Goal: Task Accomplishment & Management: Manage account settings

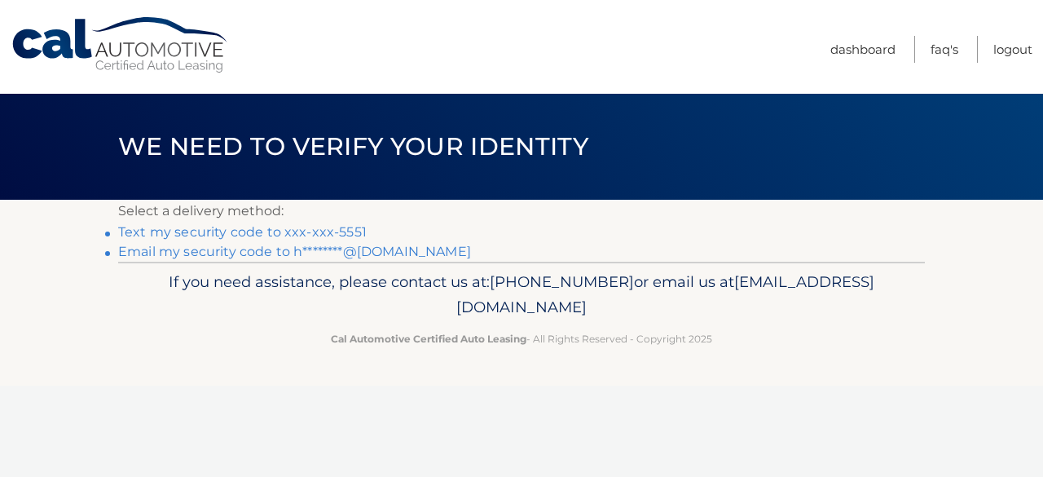
click at [344, 234] on link "Text my security code to xxx-xxx-5551" at bounding box center [242, 231] width 249 height 15
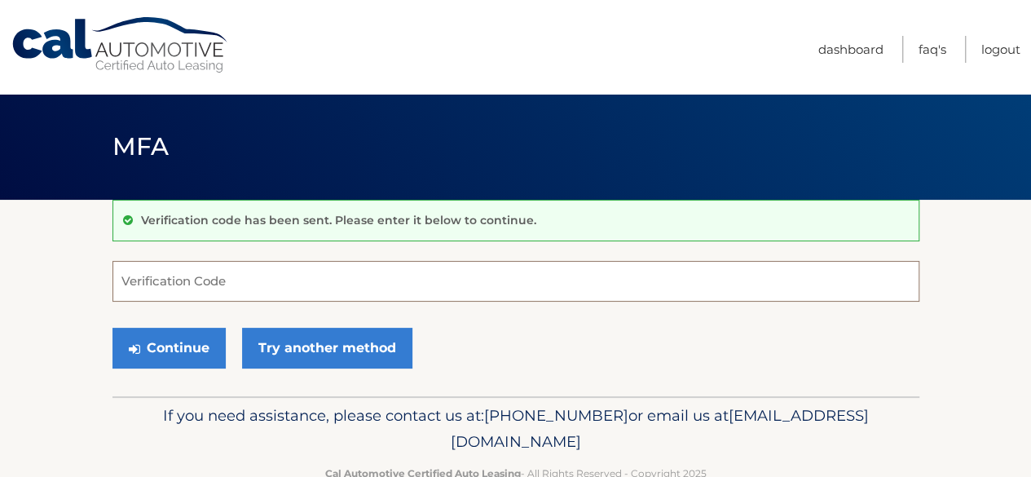
click at [252, 281] on input "Verification Code" at bounding box center [515, 281] width 807 height 41
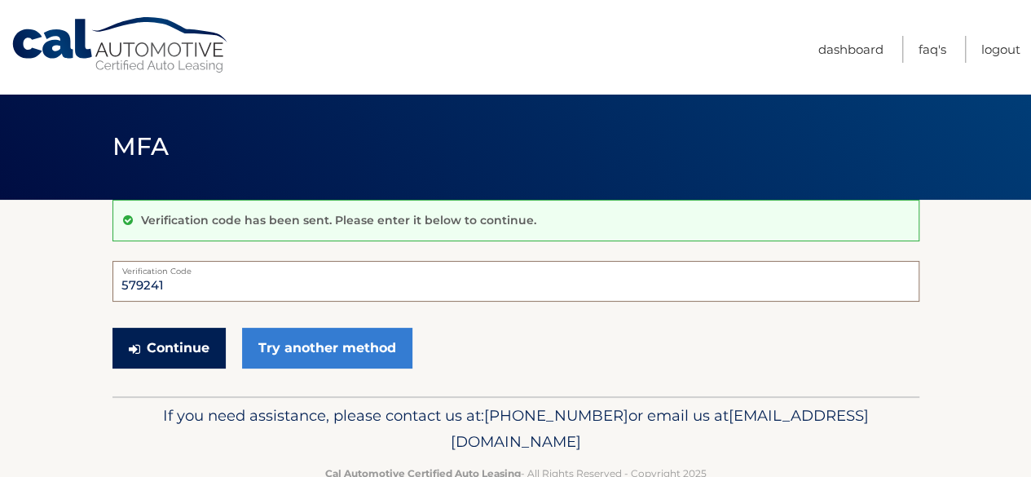
type input "579241"
click at [183, 337] on button "Continue" at bounding box center [168, 348] width 113 height 41
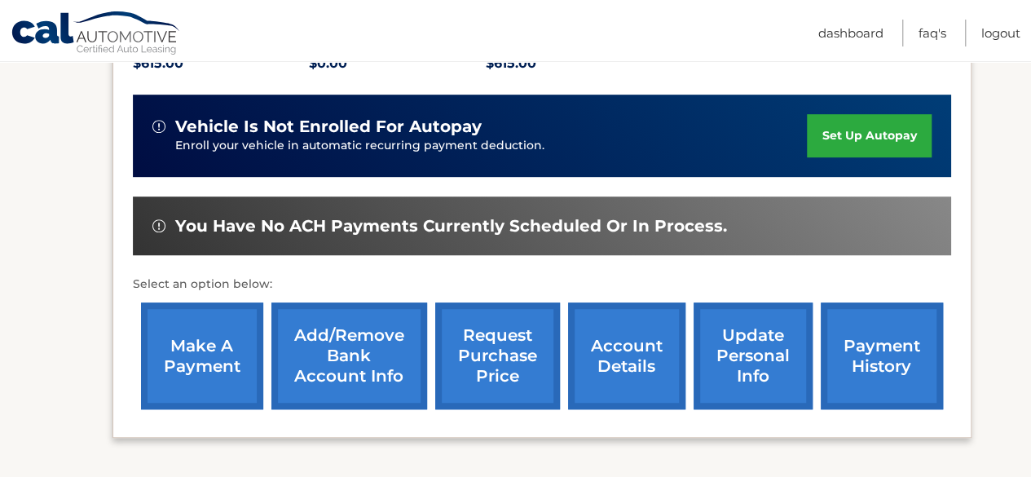
scroll to position [405, 0]
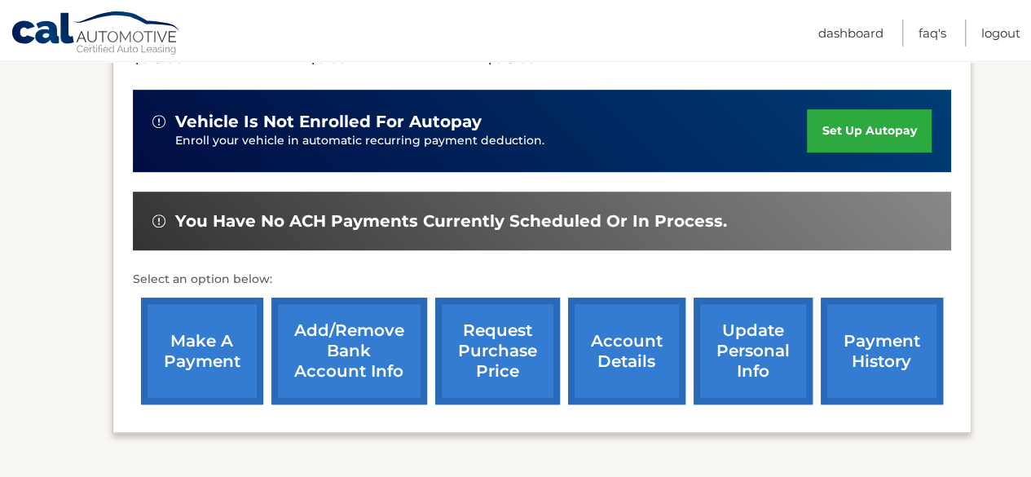
click at [228, 359] on link "make a payment" at bounding box center [202, 350] width 122 height 107
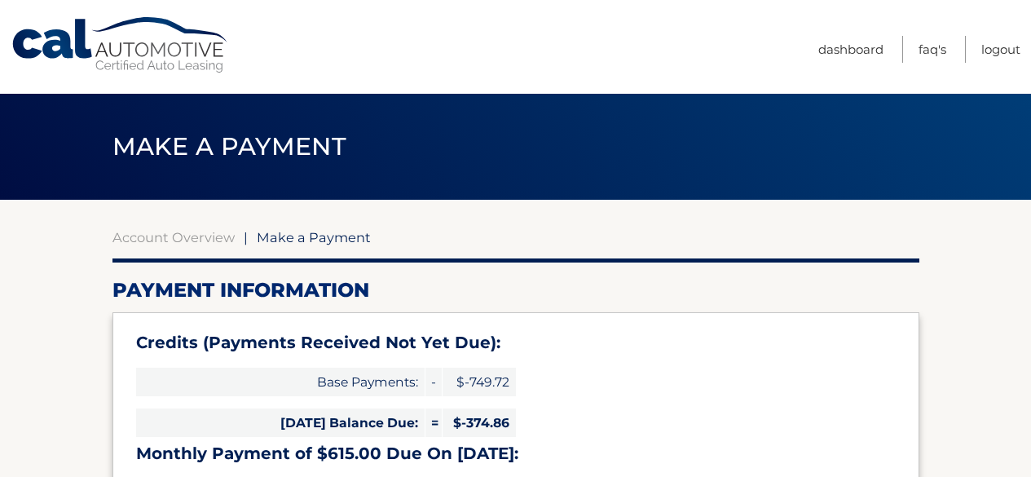
select select "YzZkMTk1NWItODk5OS00ODc2LTk1MGItZWFkMzU0ZDlhMTdj"
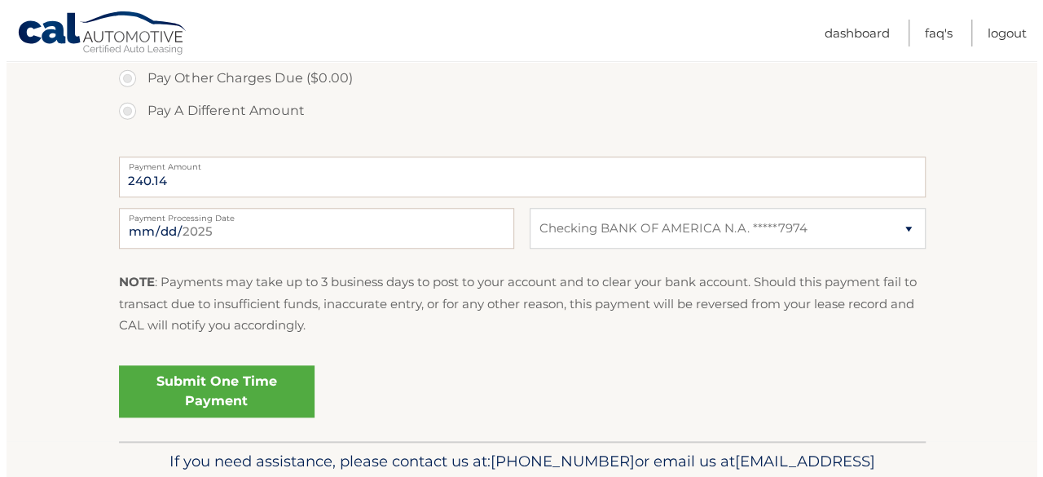
scroll to position [689, 0]
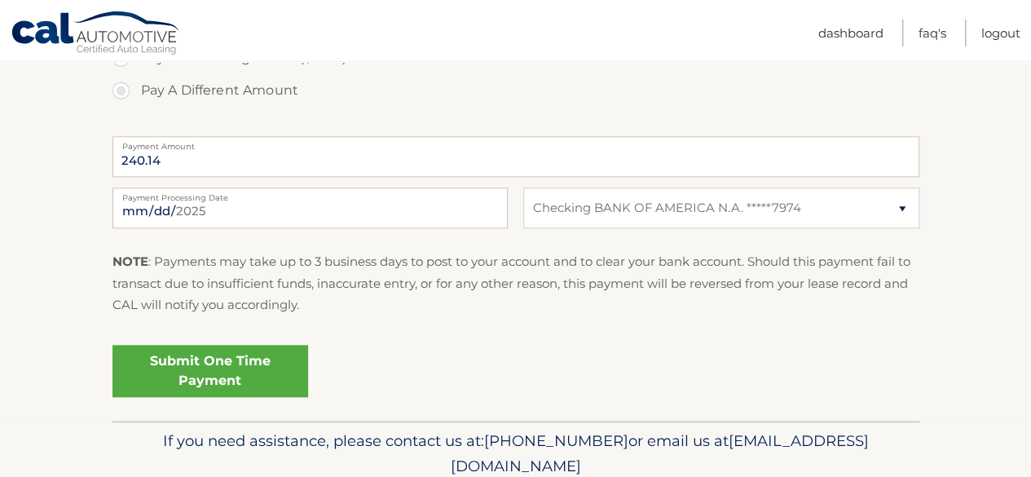
click at [275, 376] on link "Submit One Time Payment" at bounding box center [210, 371] width 196 height 52
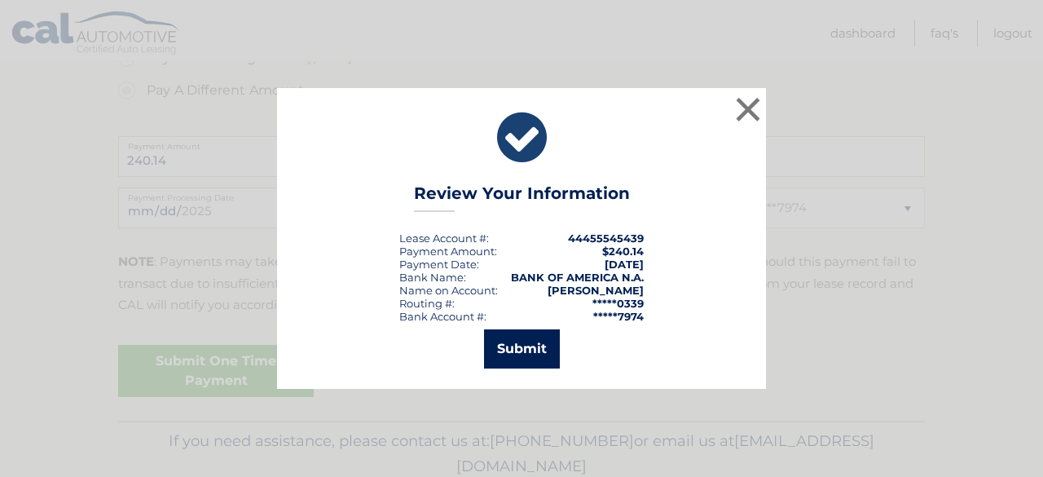
click at [522, 356] on button "Submit" at bounding box center [522, 348] width 76 height 39
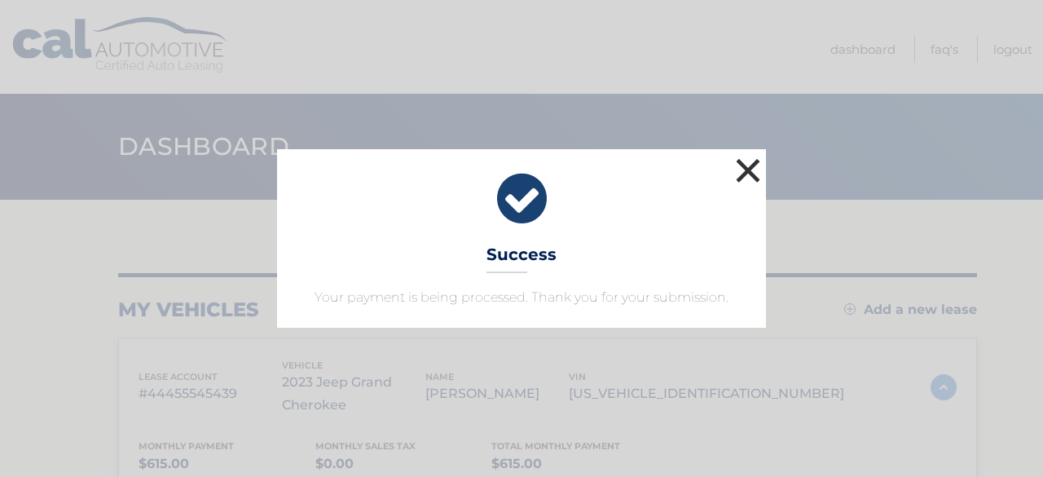
click at [744, 170] on button "×" at bounding box center [748, 170] width 33 height 33
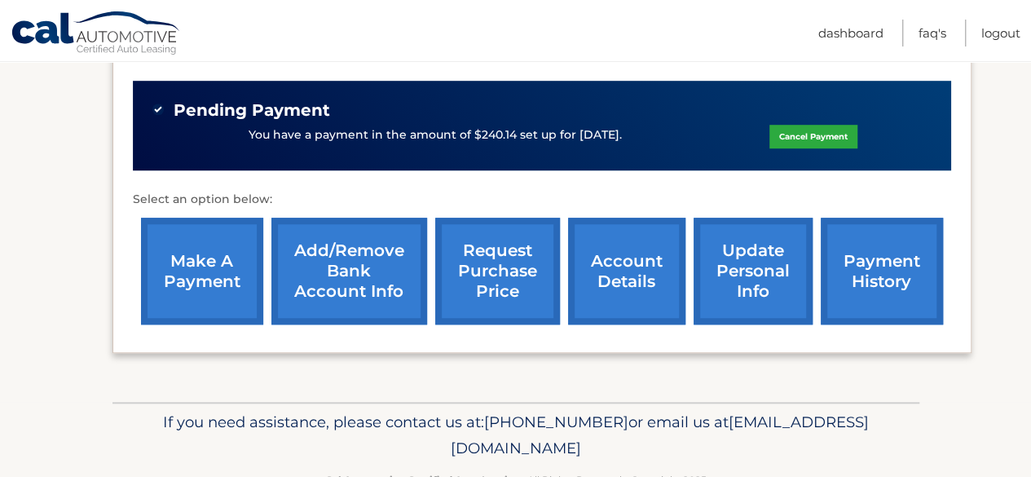
scroll to position [518, 0]
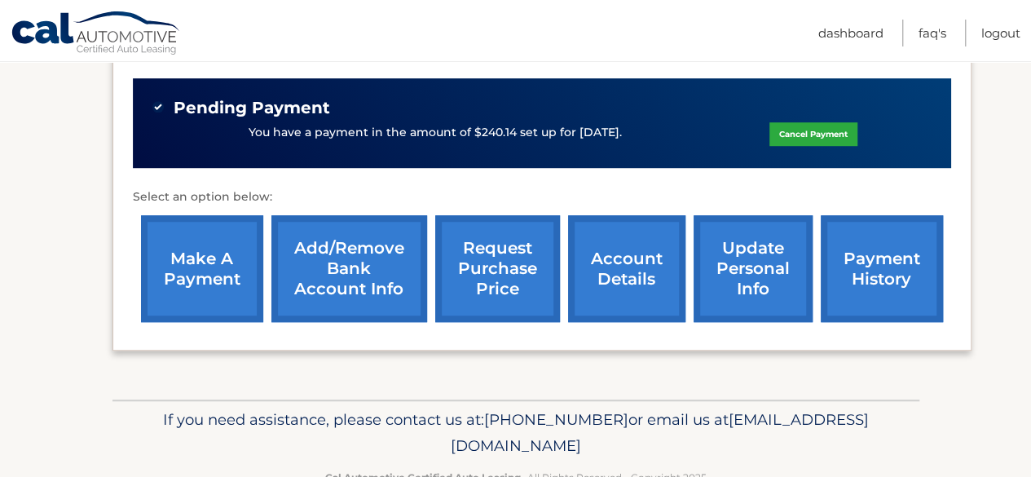
click at [641, 275] on link "account details" at bounding box center [626, 268] width 117 height 107
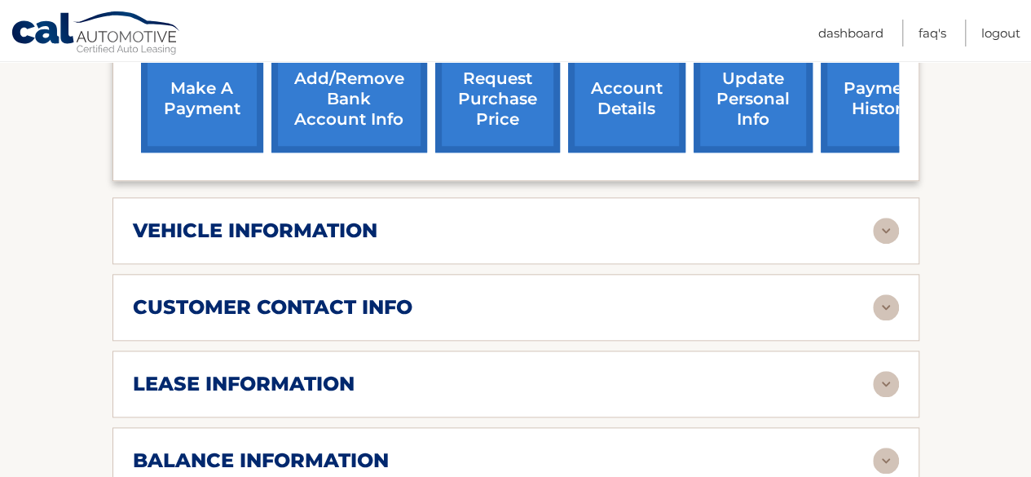
scroll to position [711, 0]
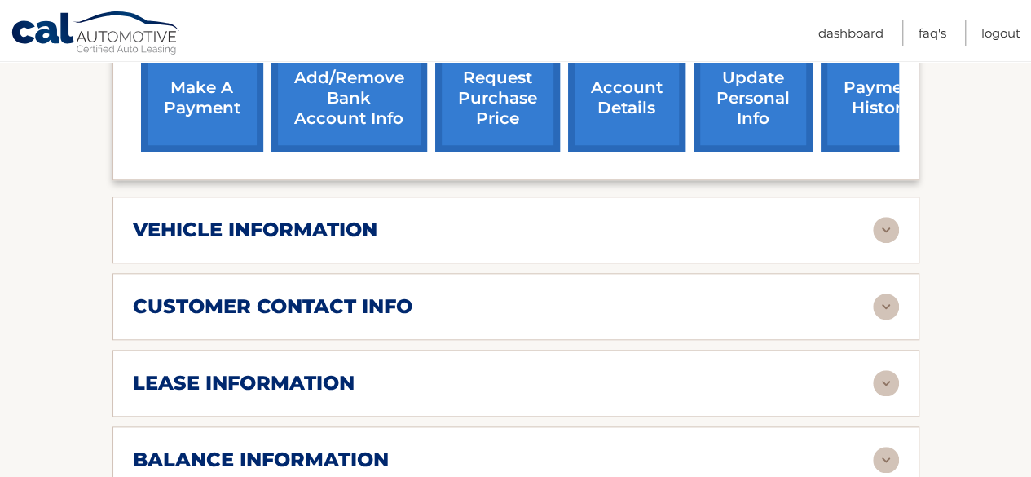
click at [671, 236] on div "vehicle information" at bounding box center [503, 230] width 740 height 24
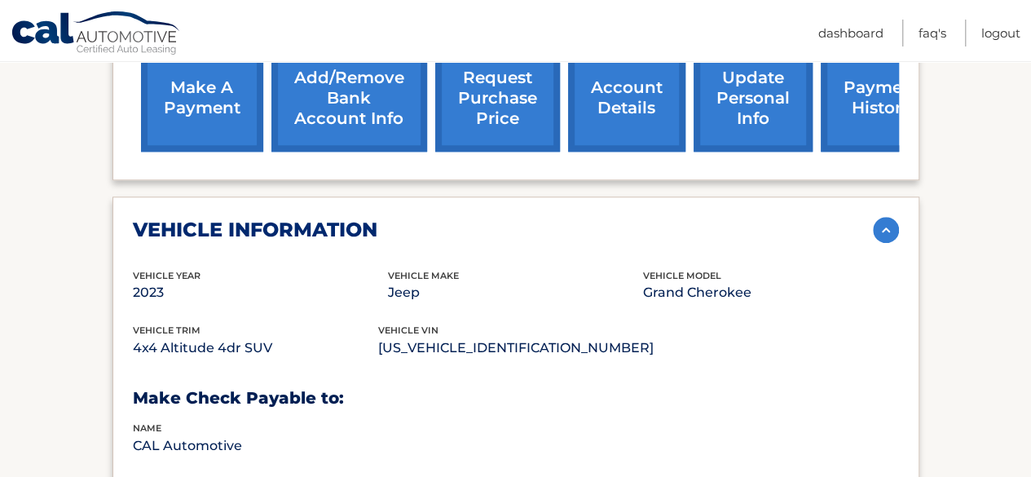
click at [671, 236] on div "vehicle information" at bounding box center [503, 230] width 740 height 24
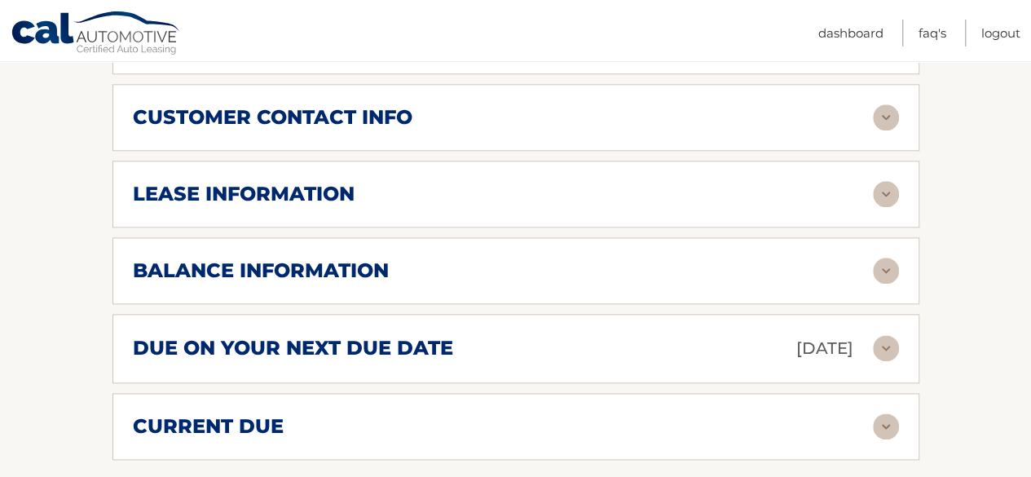
scroll to position [926, 0]
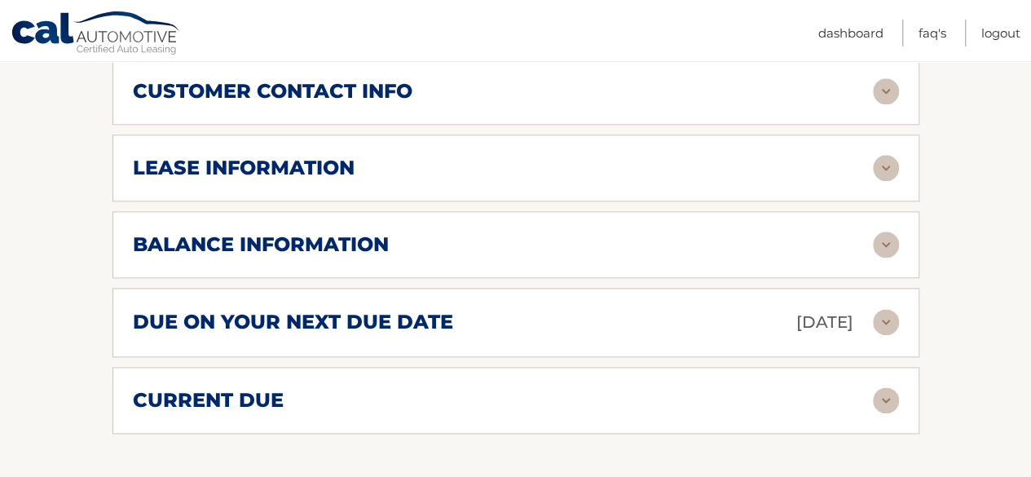
click at [508, 161] on div "lease information" at bounding box center [503, 168] width 740 height 24
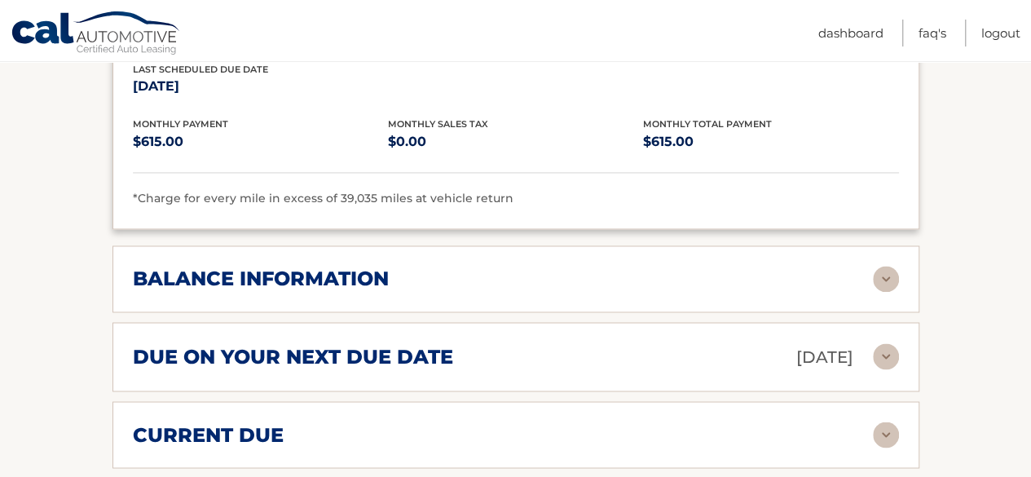
scroll to position [1198, 0]
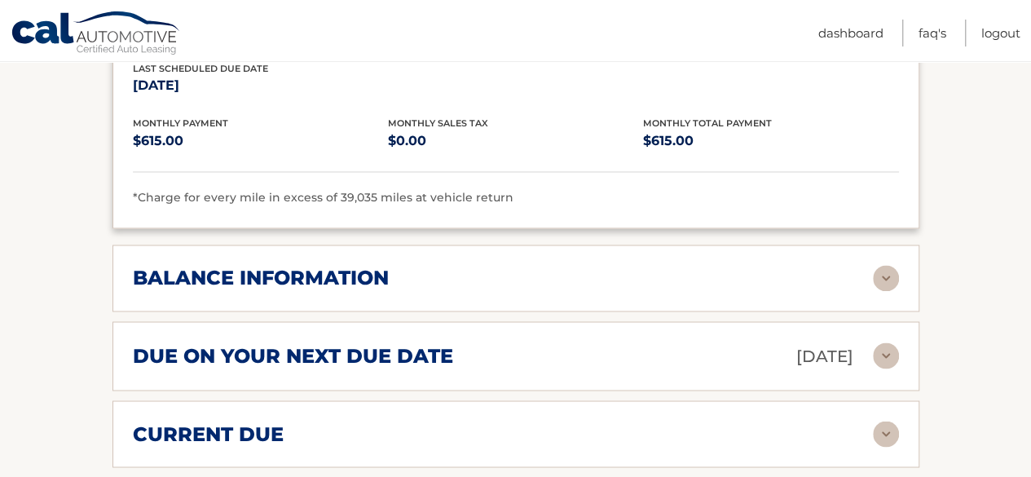
click at [640, 258] on div "balance information Payments Received 32 Payments Remaining 7 Next Payment will…" at bounding box center [515, 277] width 807 height 67
click at [891, 277] on img at bounding box center [886, 278] width 26 height 26
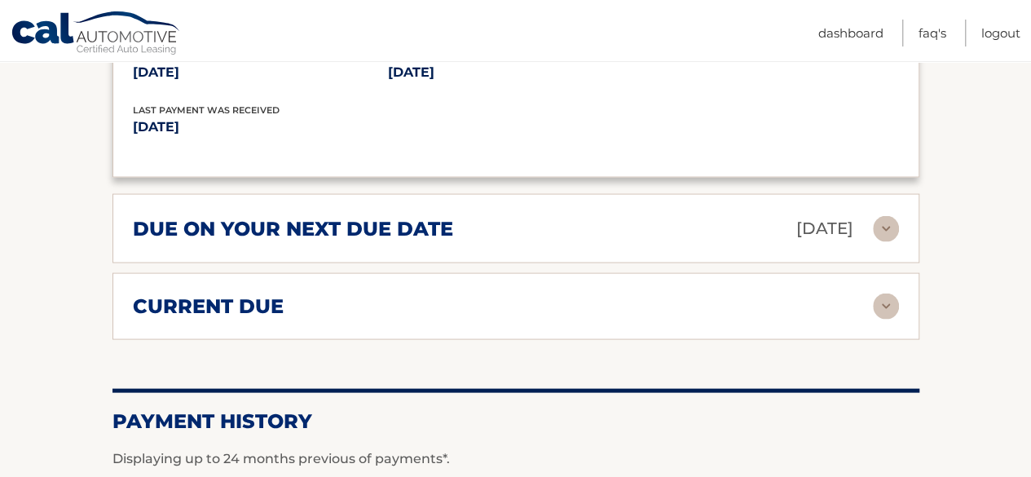
scroll to position [1533, 0]
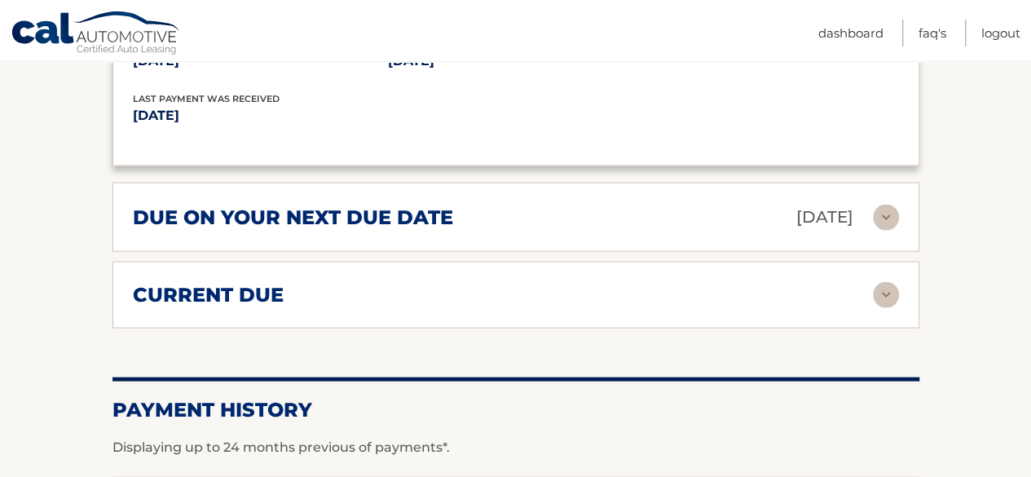
click at [875, 211] on img at bounding box center [886, 217] width 26 height 26
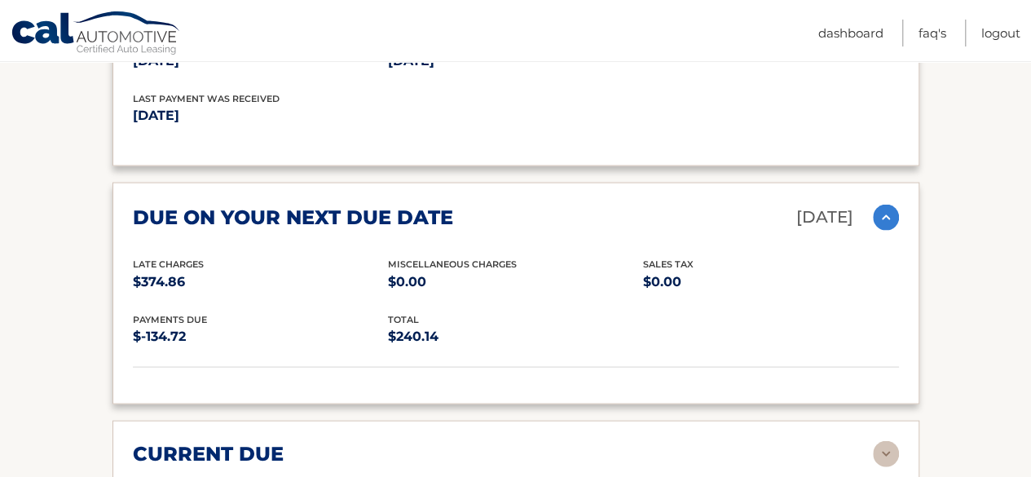
click at [875, 211] on img at bounding box center [886, 217] width 26 height 26
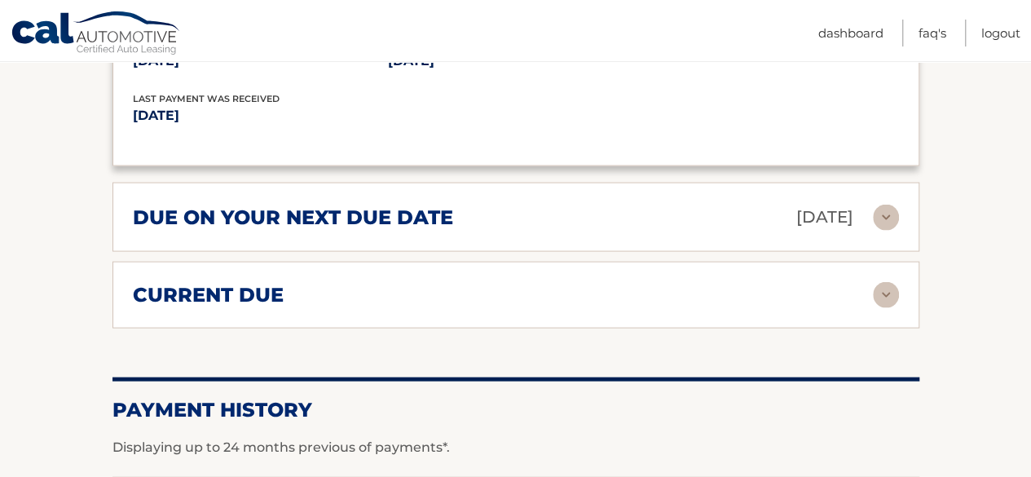
click at [843, 266] on div "current due Late Charges $374.86 Miscelleneous Charges* $0.00 Sales Tax $0.00 p…" at bounding box center [515, 294] width 807 height 67
click at [831, 291] on div "current due" at bounding box center [503, 294] width 740 height 24
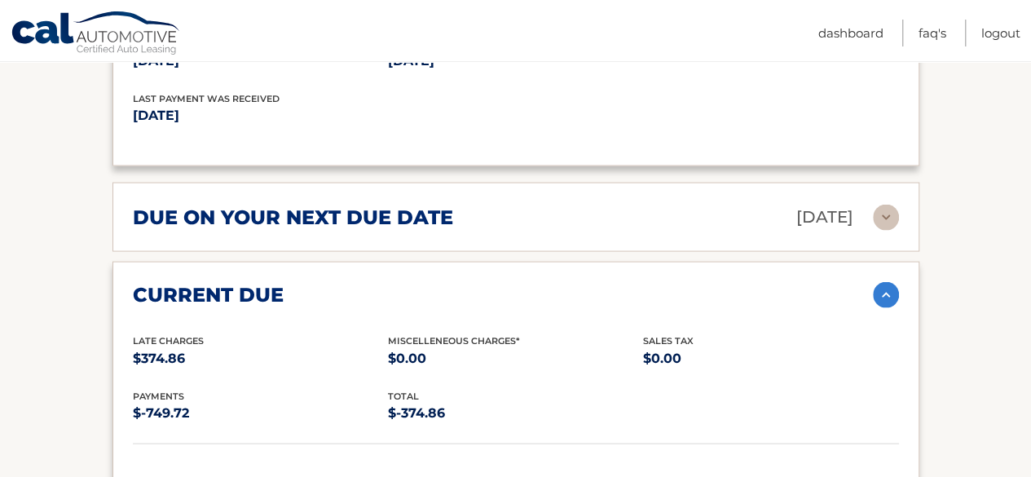
click at [877, 288] on img at bounding box center [886, 294] width 26 height 26
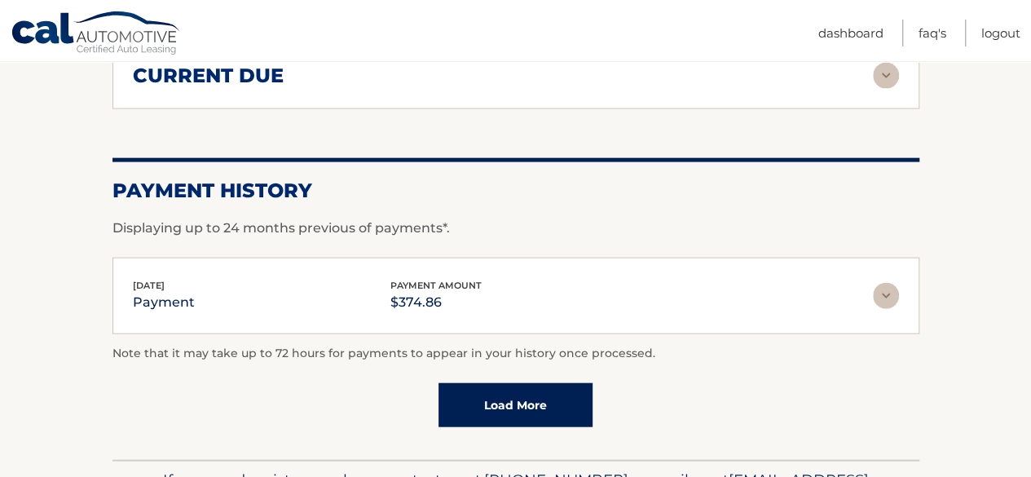
scroll to position [1751, 0]
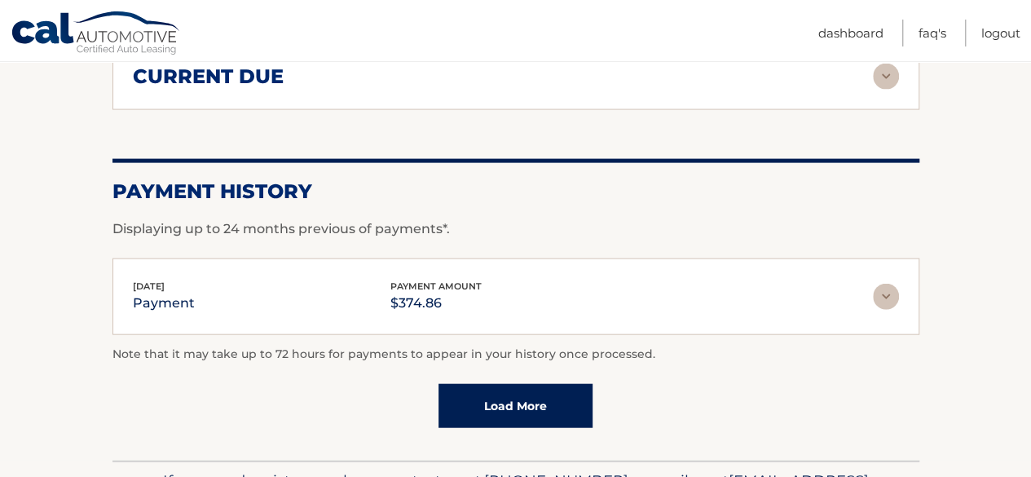
click at [542, 404] on link "Load More" at bounding box center [515, 406] width 154 height 44
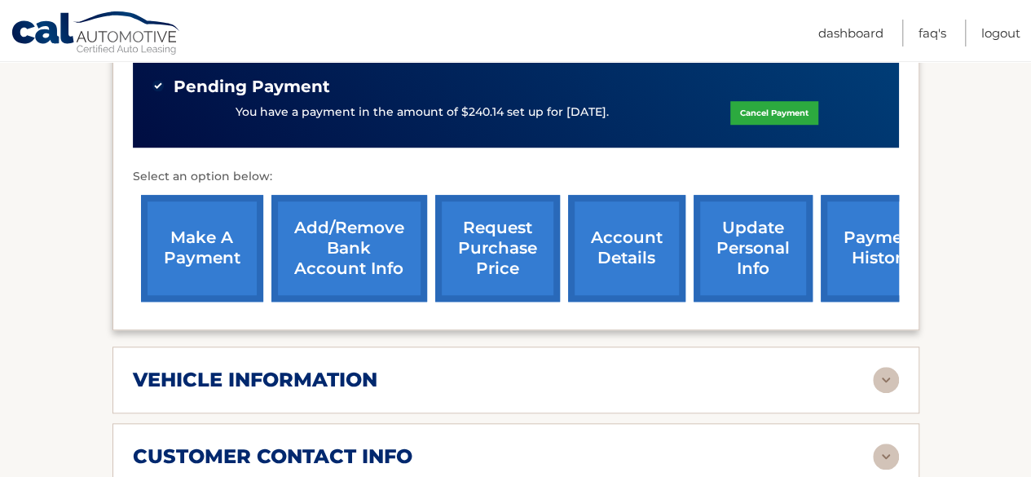
scroll to position [575, 0]
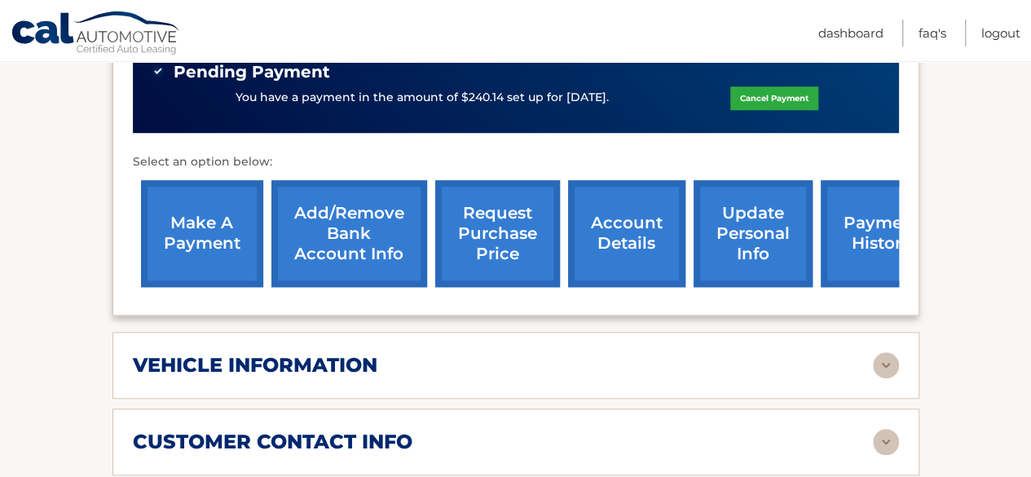
click at [478, 247] on link "request purchase price" at bounding box center [497, 233] width 125 height 107
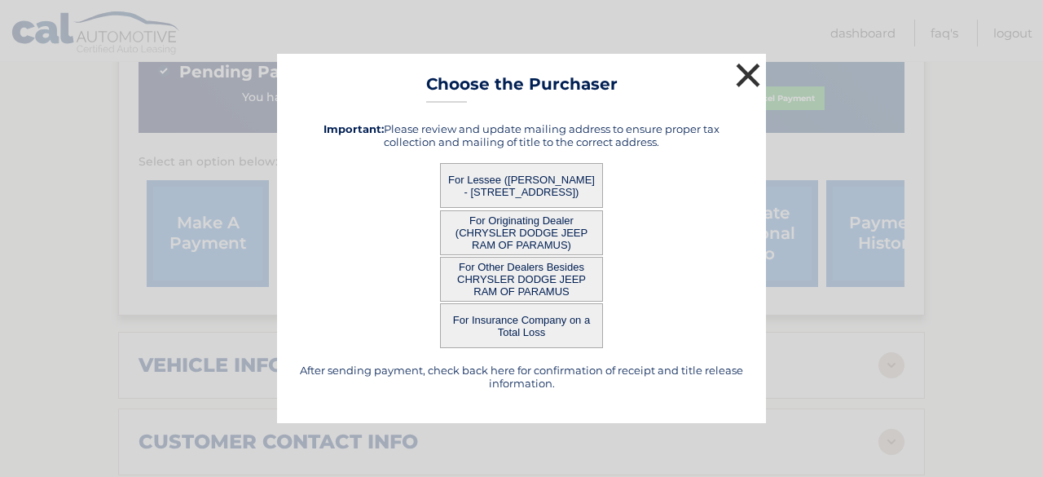
click at [738, 87] on button "×" at bounding box center [748, 75] width 33 height 33
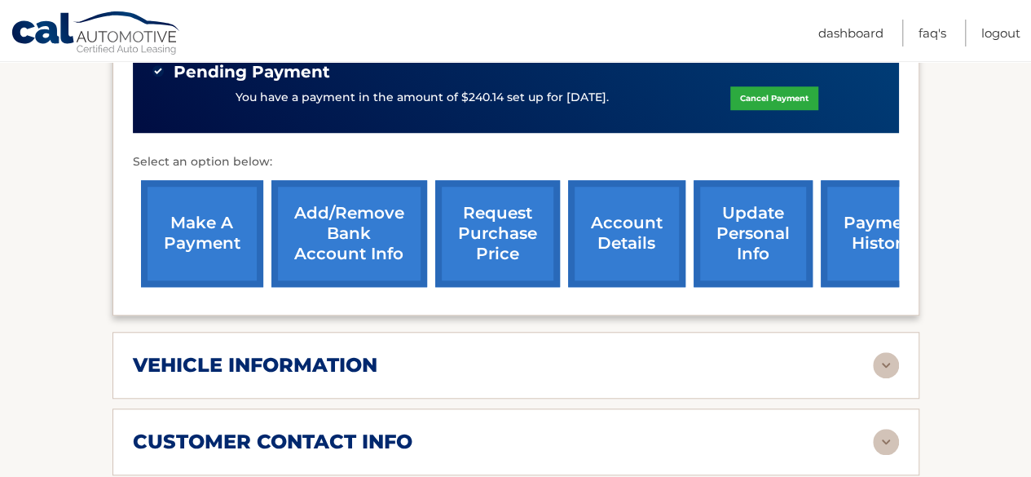
click at [638, 249] on link "account details" at bounding box center [626, 233] width 117 height 107
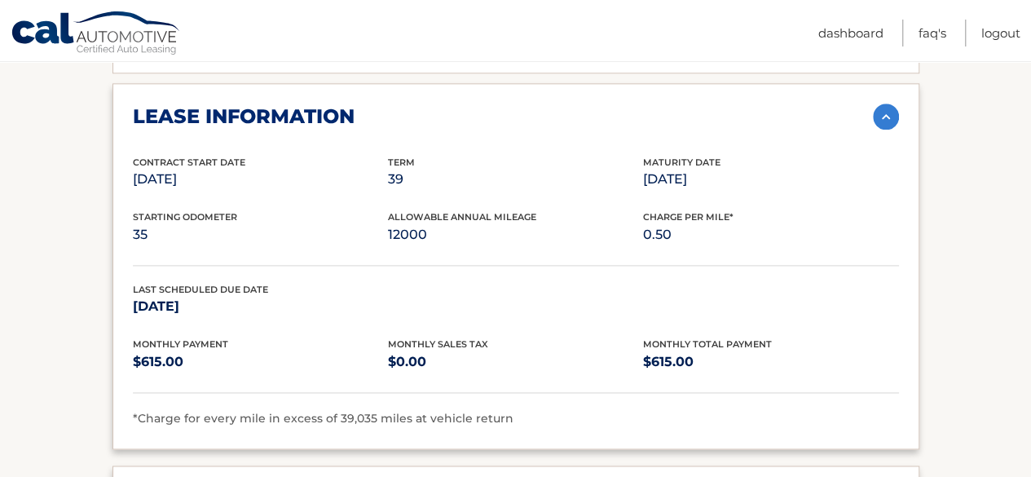
scroll to position [978, 0]
click at [881, 113] on img at bounding box center [886, 116] width 26 height 26
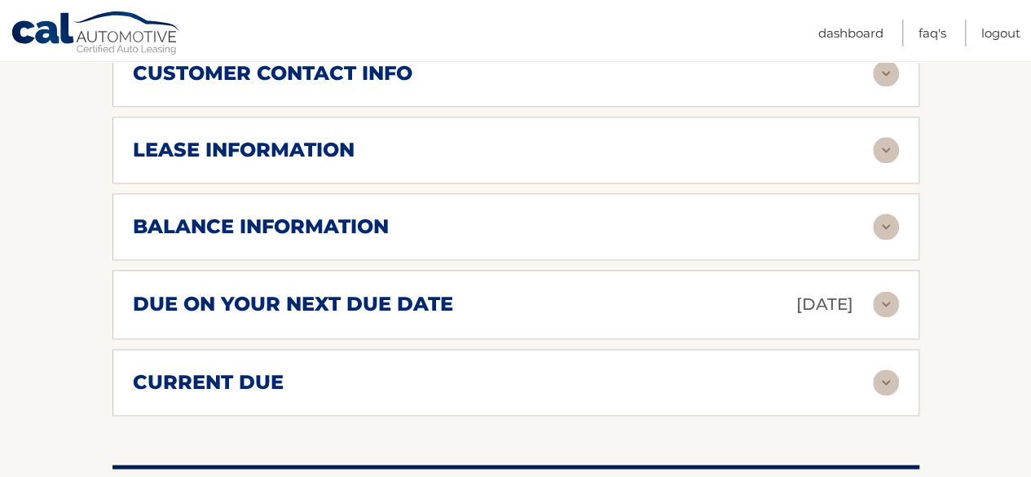
scroll to position [947, 0]
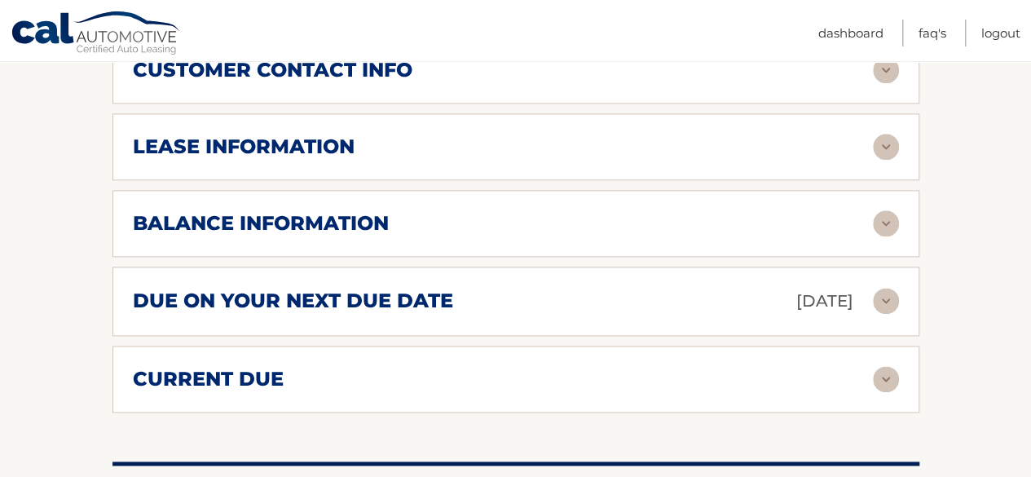
click at [887, 218] on img at bounding box center [886, 223] width 26 height 26
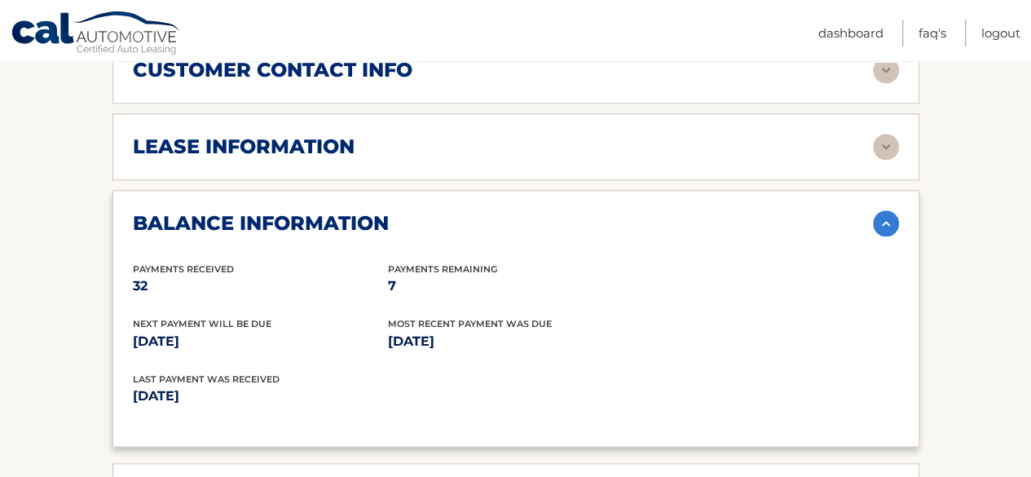
click at [882, 219] on img at bounding box center [886, 223] width 26 height 26
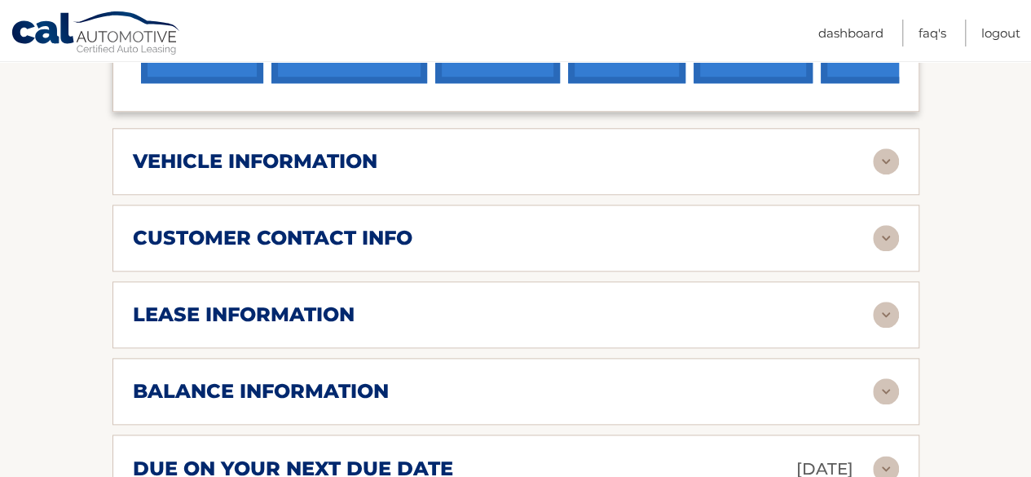
scroll to position [732, 0]
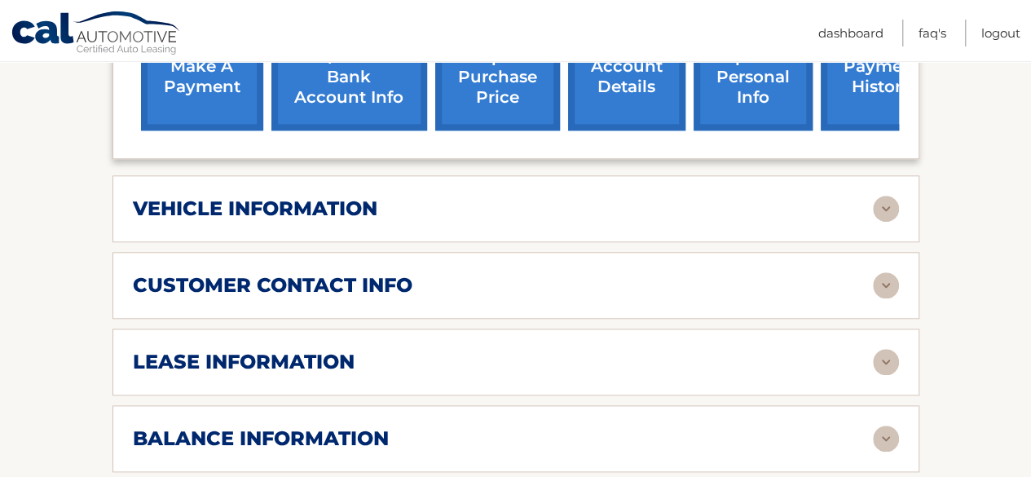
click at [882, 279] on img at bounding box center [886, 285] width 26 height 26
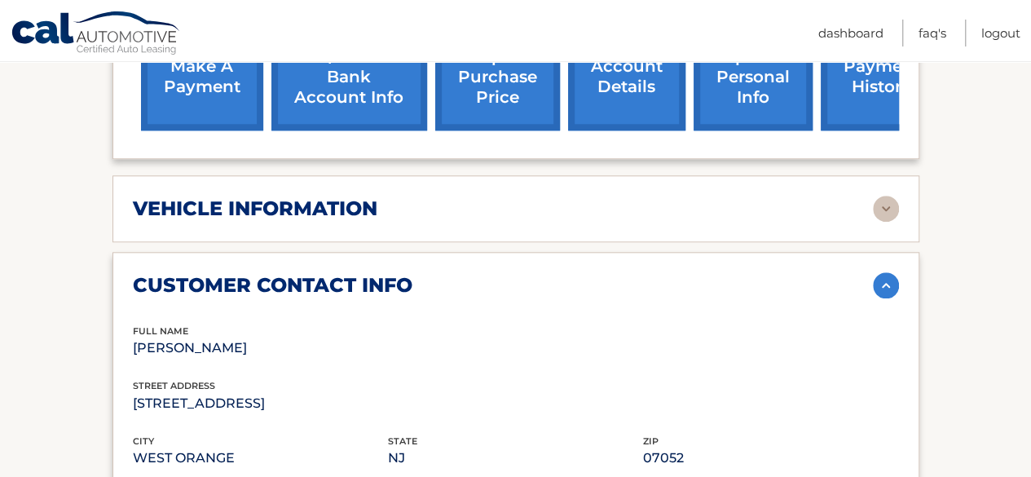
click at [882, 279] on img at bounding box center [886, 285] width 26 height 26
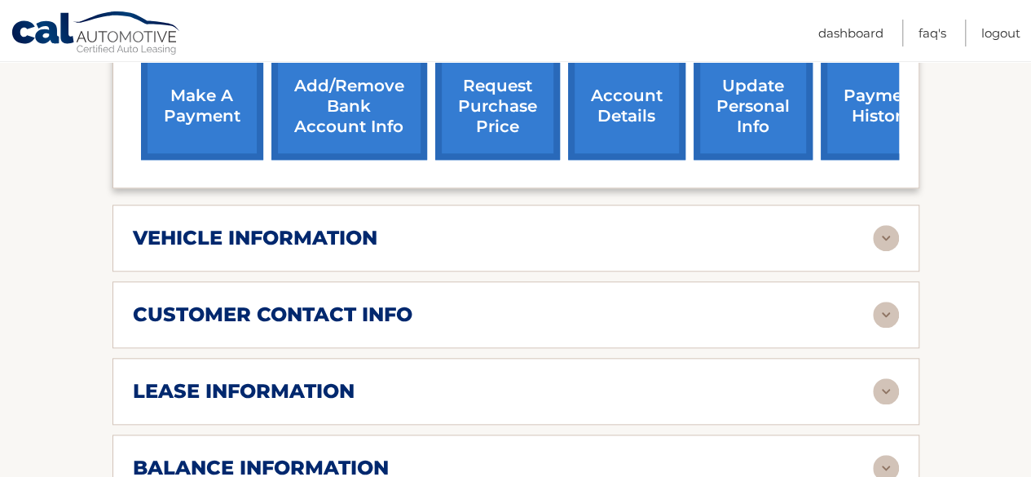
scroll to position [702, 0]
click at [888, 237] on img at bounding box center [886, 238] width 26 height 26
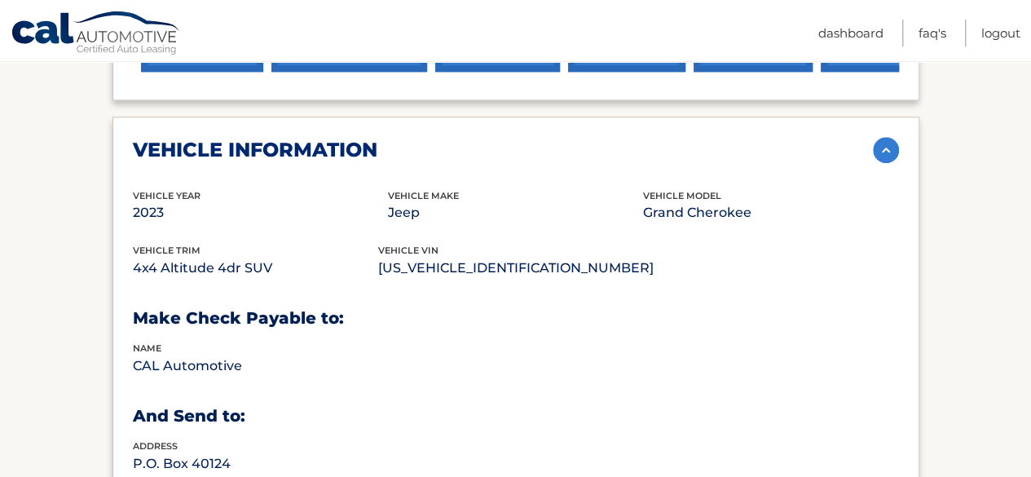
scroll to position [787, 0]
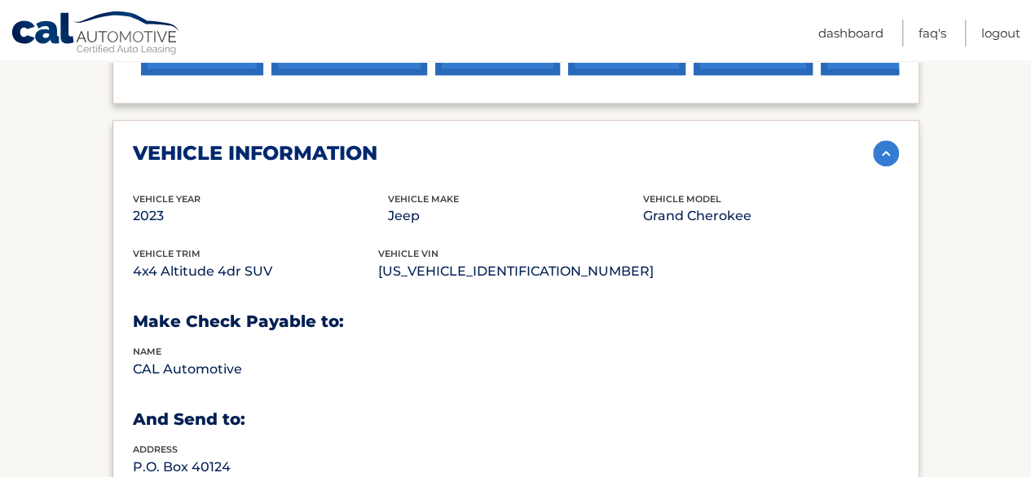
click at [882, 151] on img at bounding box center [886, 153] width 26 height 26
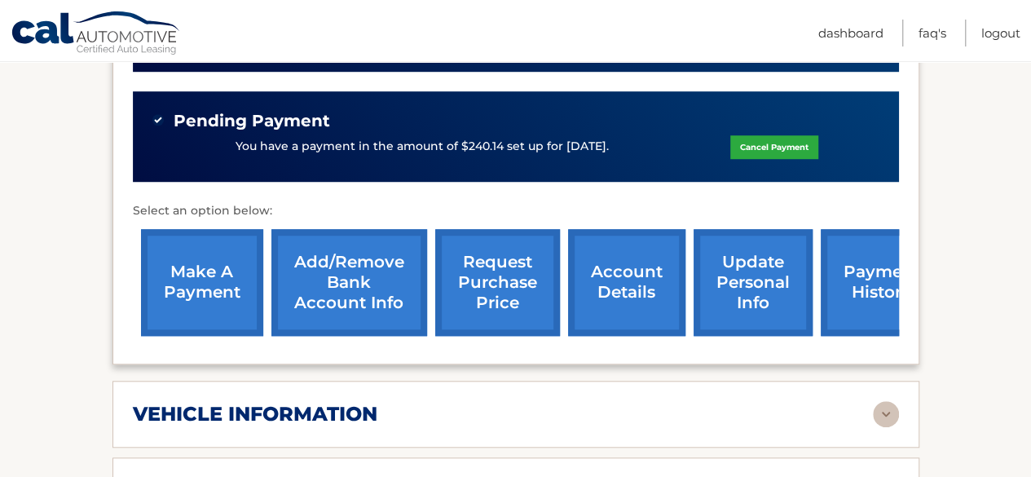
scroll to position [499, 0]
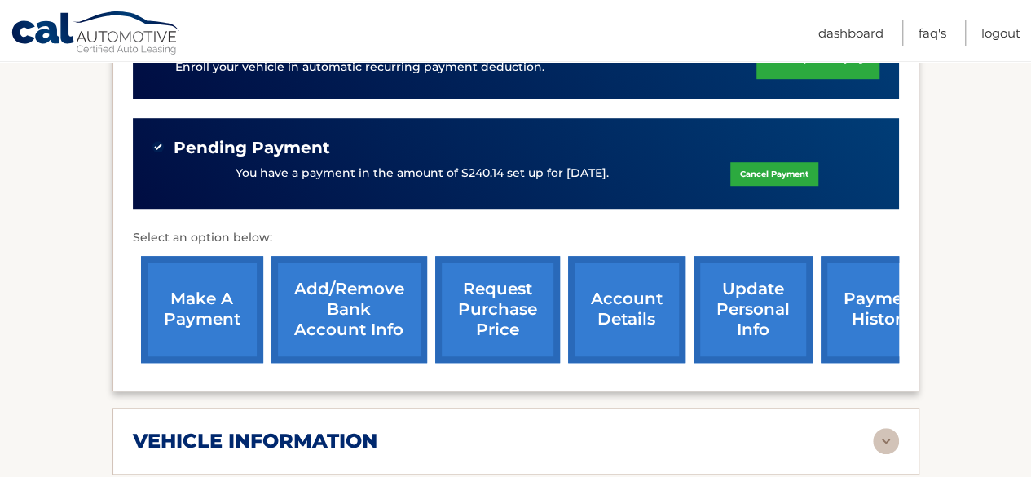
click at [513, 315] on link "request purchase price" at bounding box center [497, 309] width 125 height 107
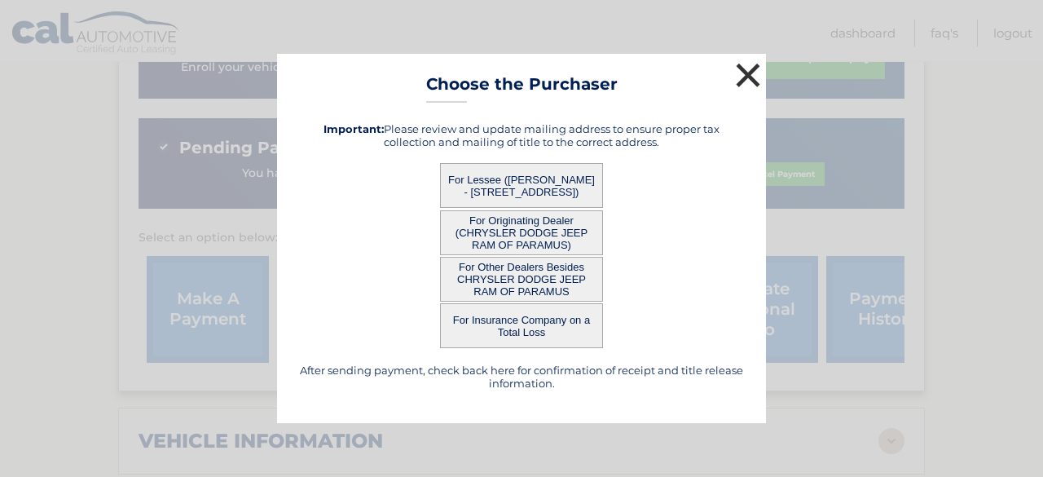
click at [755, 76] on button "×" at bounding box center [748, 75] width 33 height 33
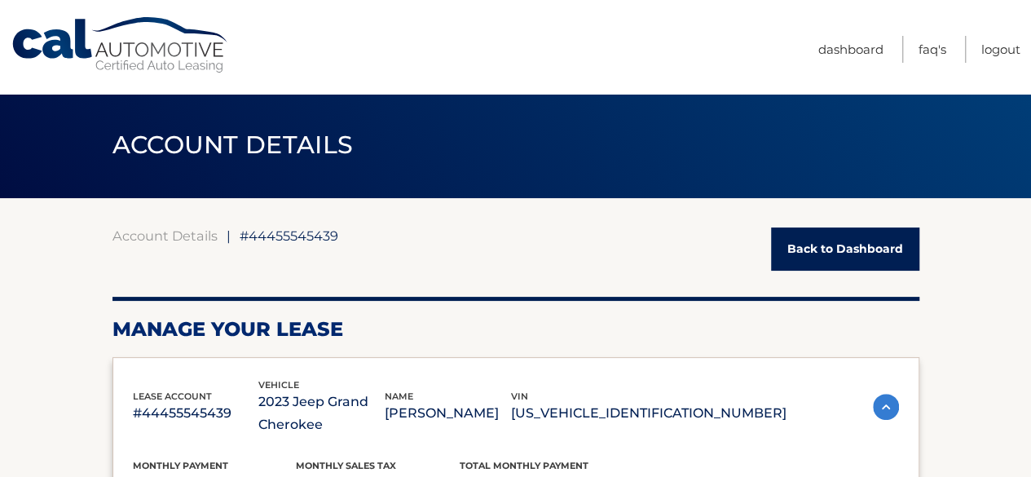
scroll to position [0, 0]
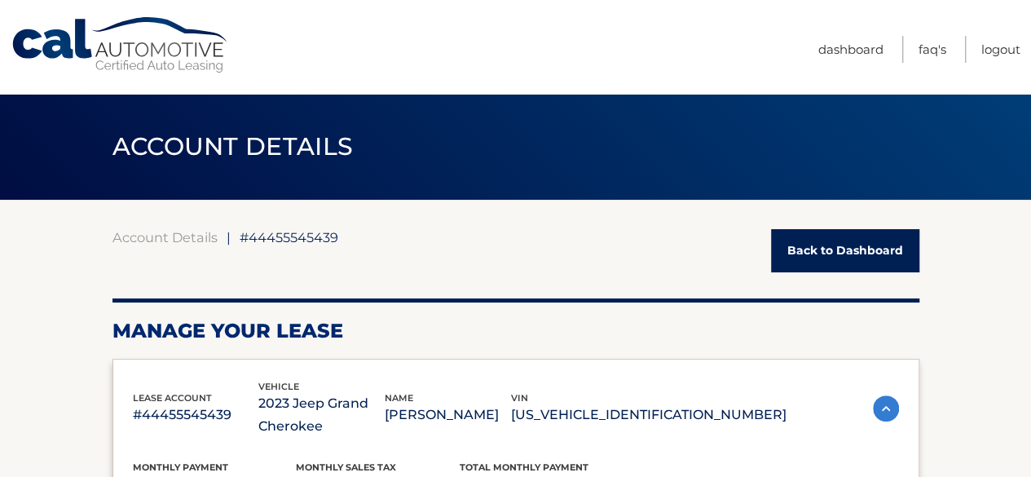
click at [808, 252] on link "Back to Dashboard" at bounding box center [845, 250] width 148 height 43
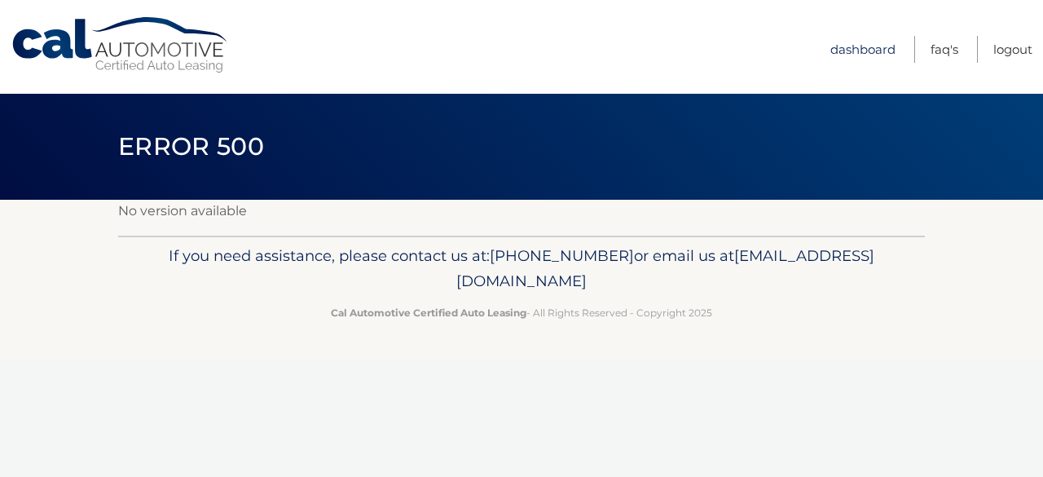
click at [868, 38] on link "Dashboard" at bounding box center [862, 49] width 65 height 27
click at [865, 48] on link "Dashboard" at bounding box center [862, 49] width 65 height 27
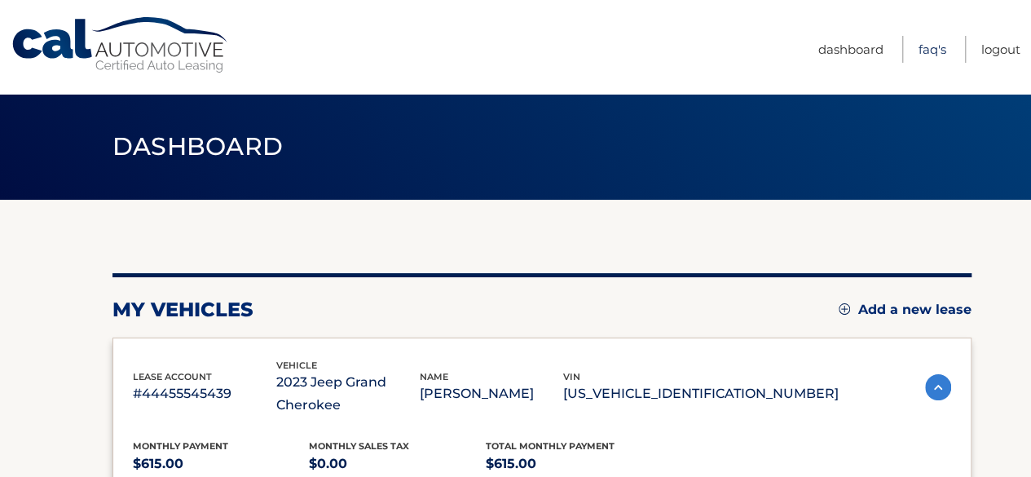
click at [933, 50] on link "FAQ's" at bounding box center [932, 49] width 28 height 27
click at [1000, 50] on link "Logout" at bounding box center [1000, 49] width 39 height 27
